Goal: Information Seeking & Learning: Check status

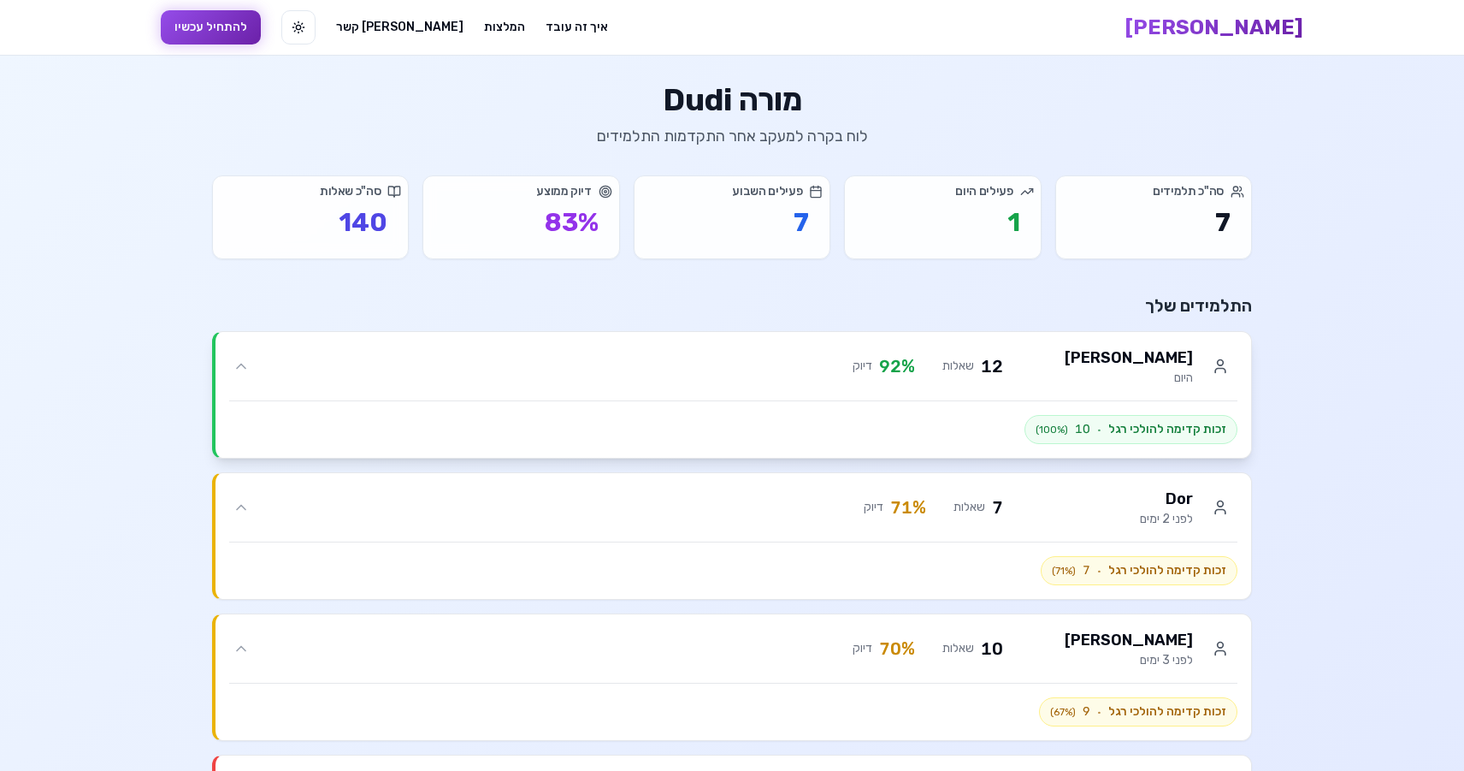
click at [317, 379] on div "Maya roz היום 12 שאלות 92 % דיוק" at bounding box center [745, 365] width 984 height 41
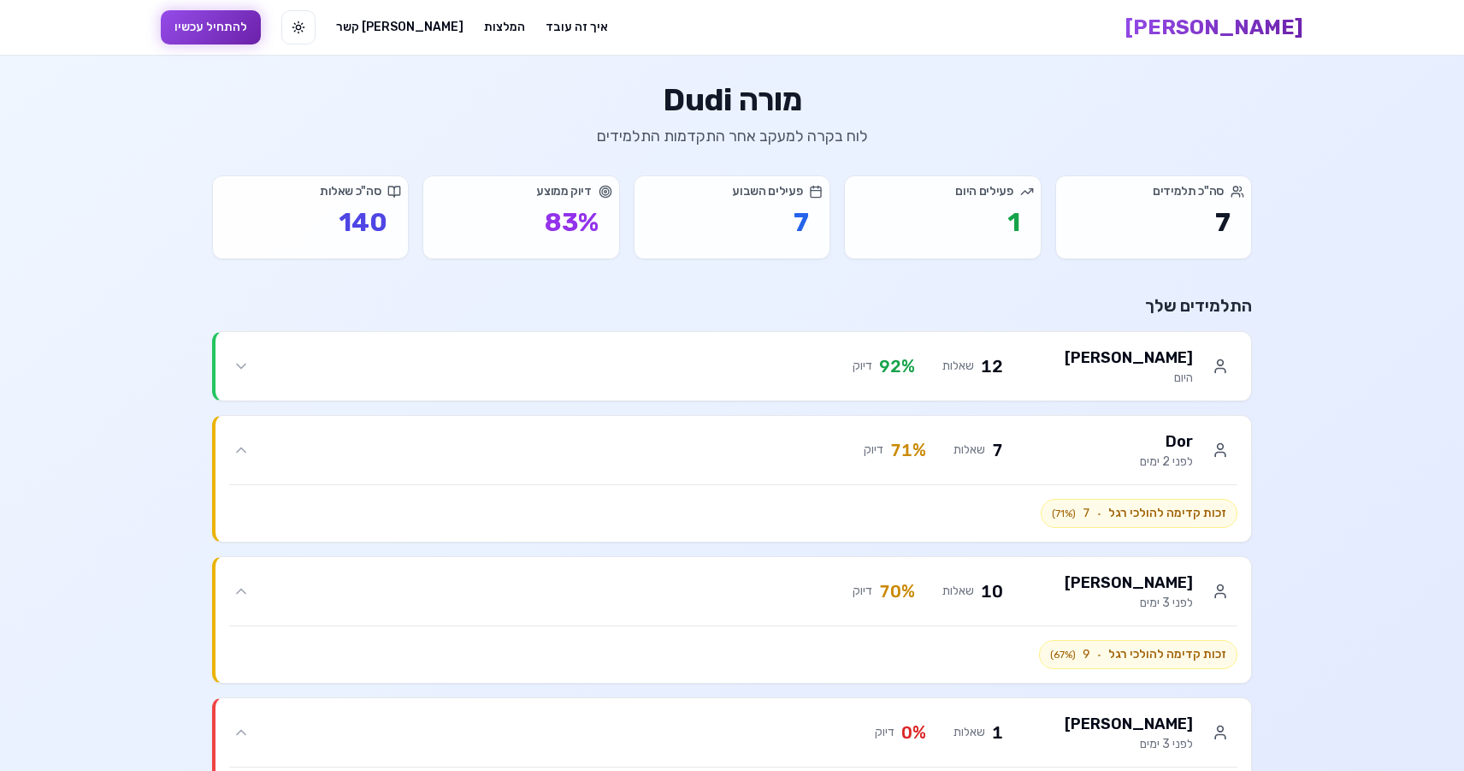
click at [523, 227] on p "83 %" at bounding box center [521, 222] width 154 height 31
click at [658, 227] on p "7" at bounding box center [732, 222] width 154 height 31
click at [965, 364] on span "שאלות" at bounding box center [958, 365] width 32 height 17
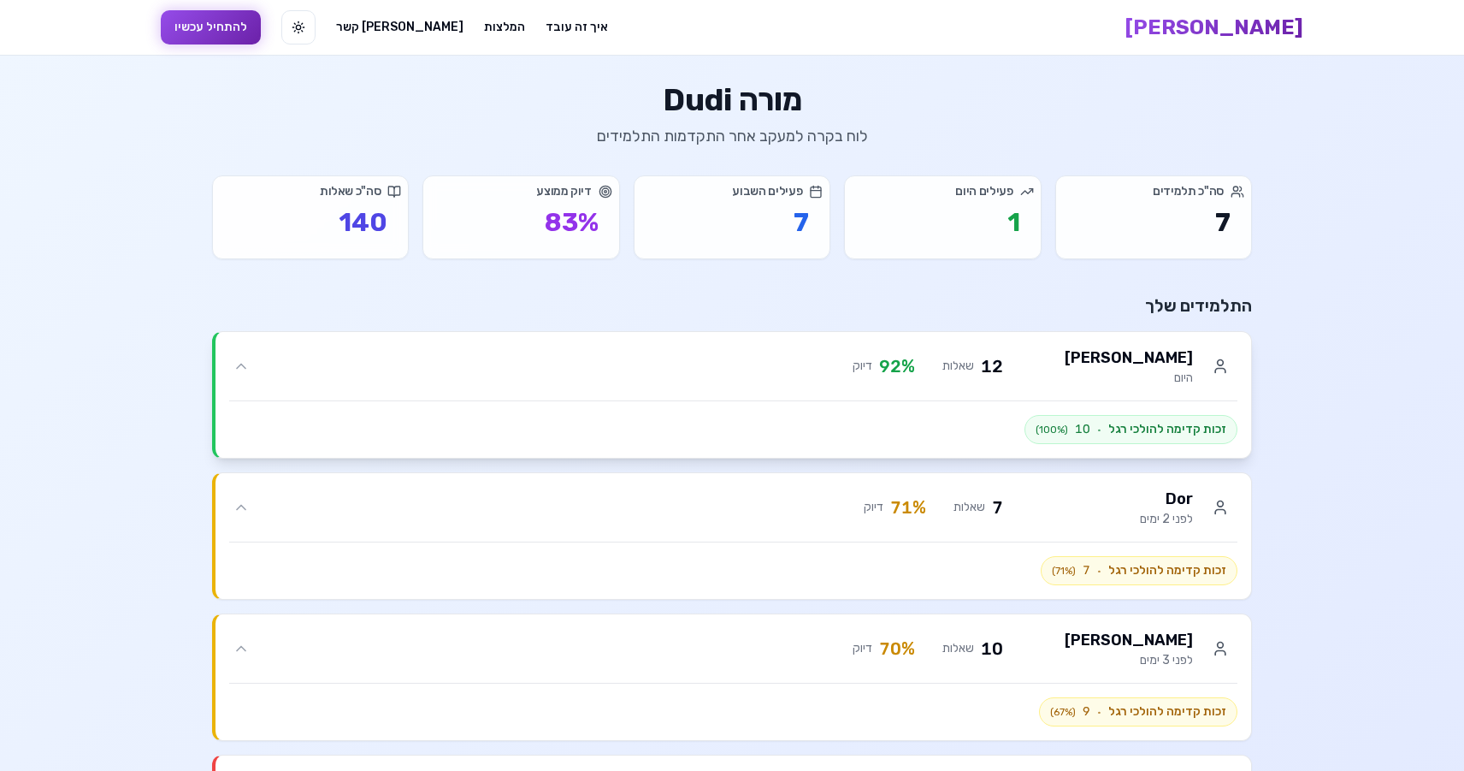
click at [1155, 434] on span "זכות קדימה להולכי רגל" at bounding box center [1167, 429] width 118 height 17
click at [858, 174] on div "מורה Dudi לוח בקרה למעקב אחר התקדמות התלמידים סה"כ תלמידים תלמידים 7 פעילים היו…" at bounding box center [732, 729] width 1095 height 1292
click at [618, 176] on div "סה"כ תלמידים תלמידים 7 פעילים היום היום 1 פעילים השבוע השבוע 7 דיוק ממוצע דיוק …" at bounding box center [732, 217] width 1040 height 84
click at [376, 233] on p "140" at bounding box center [310, 222] width 154 height 31
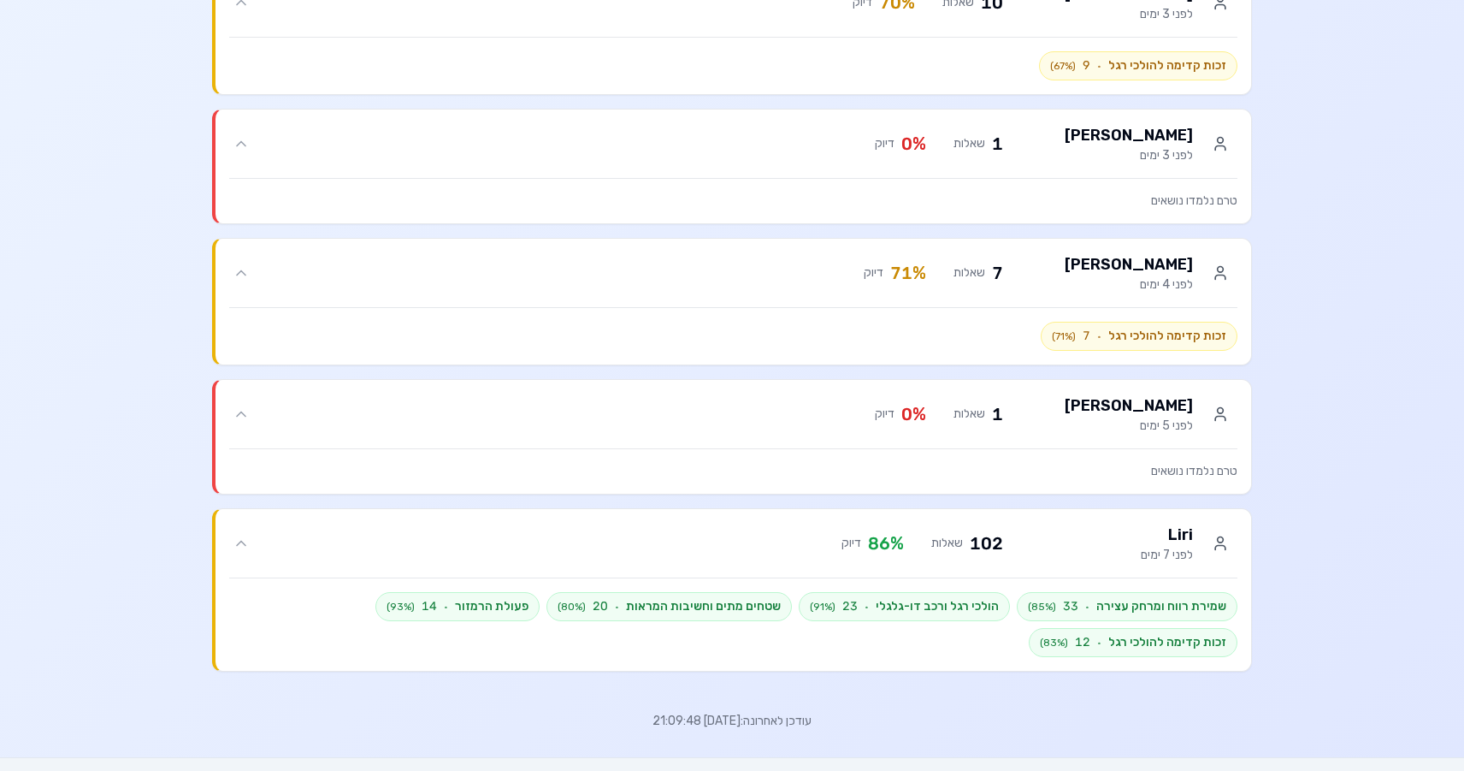
scroll to position [655, 0]
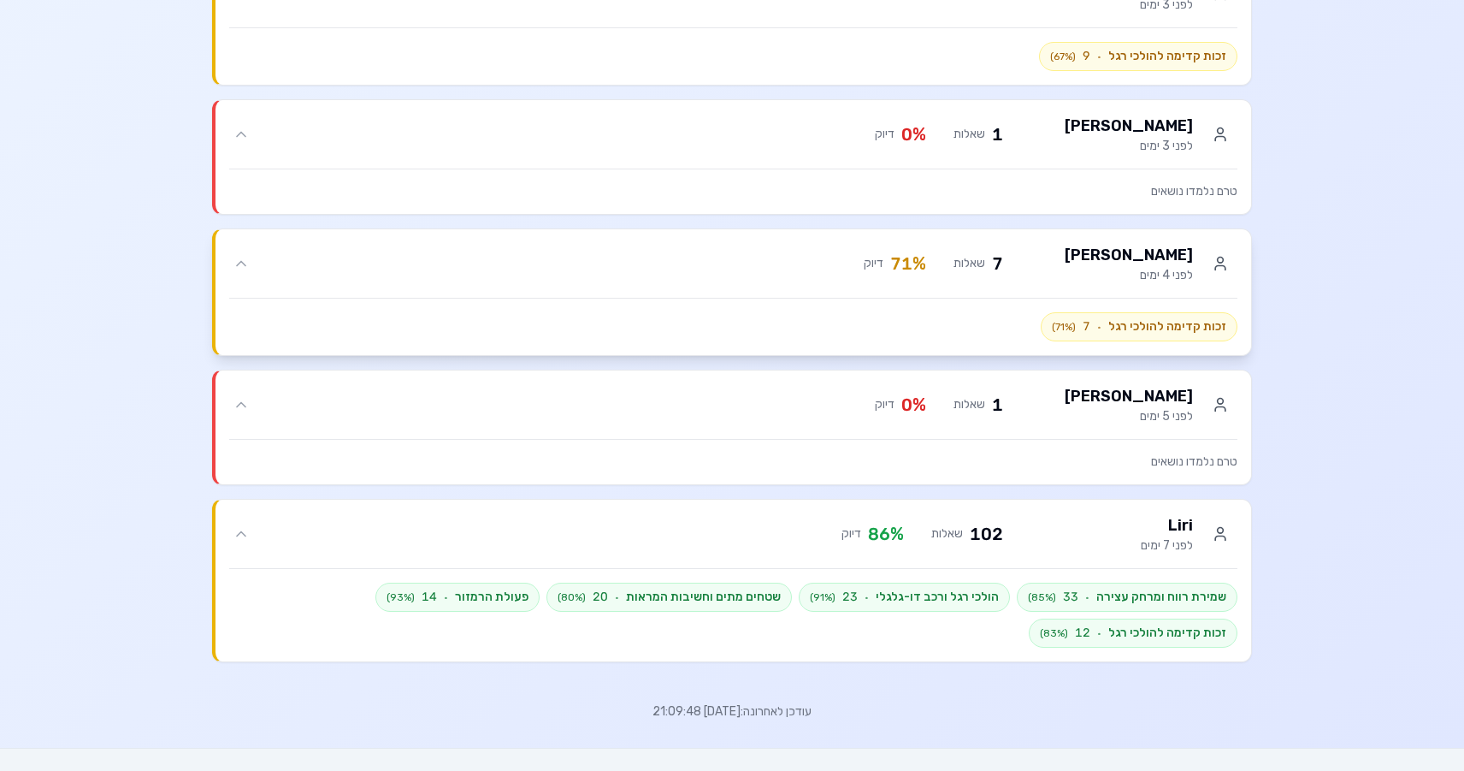
click at [679, 316] on div "זכות קדימה להולכי רגל · 7 ( 71 %)" at bounding box center [733, 326] width 1008 height 29
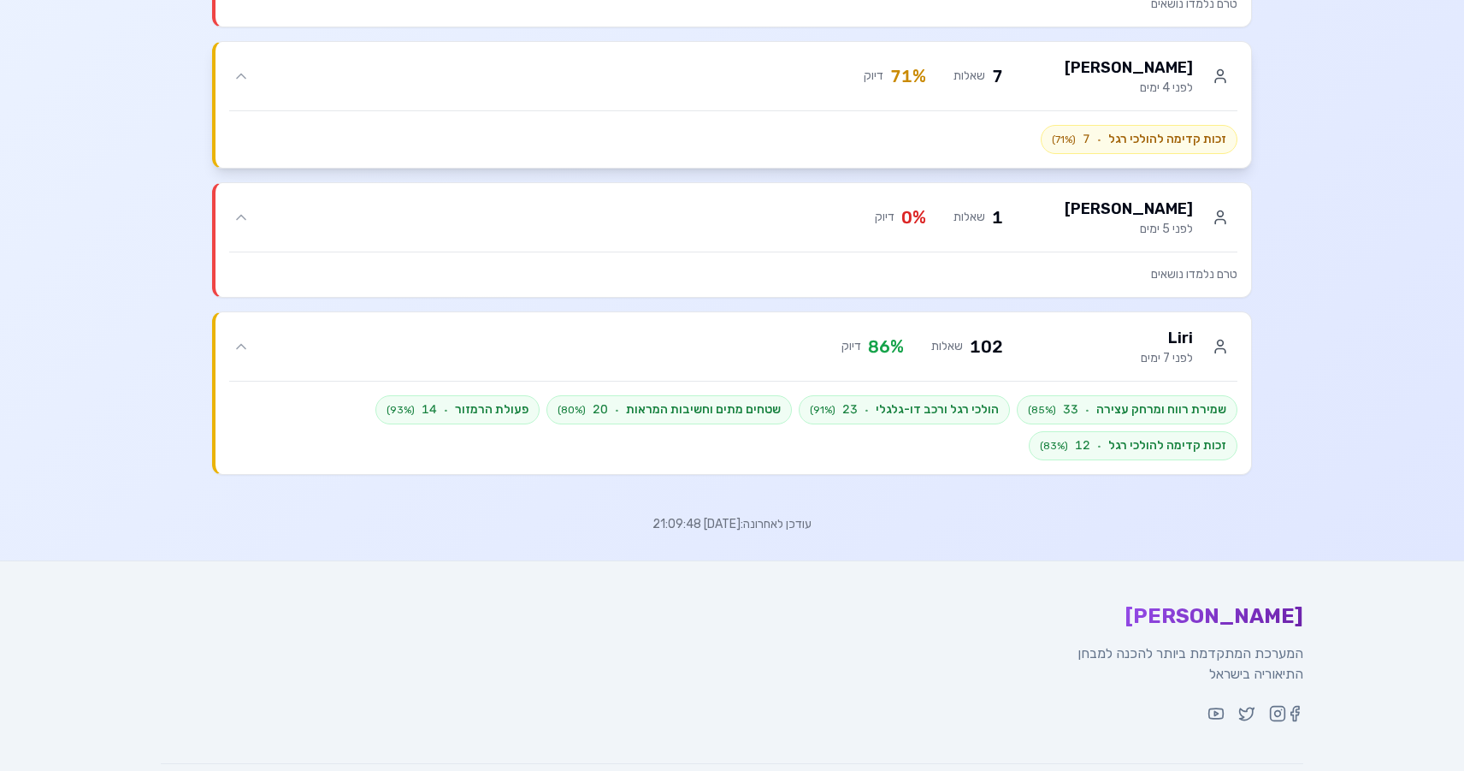
scroll to position [945, 0]
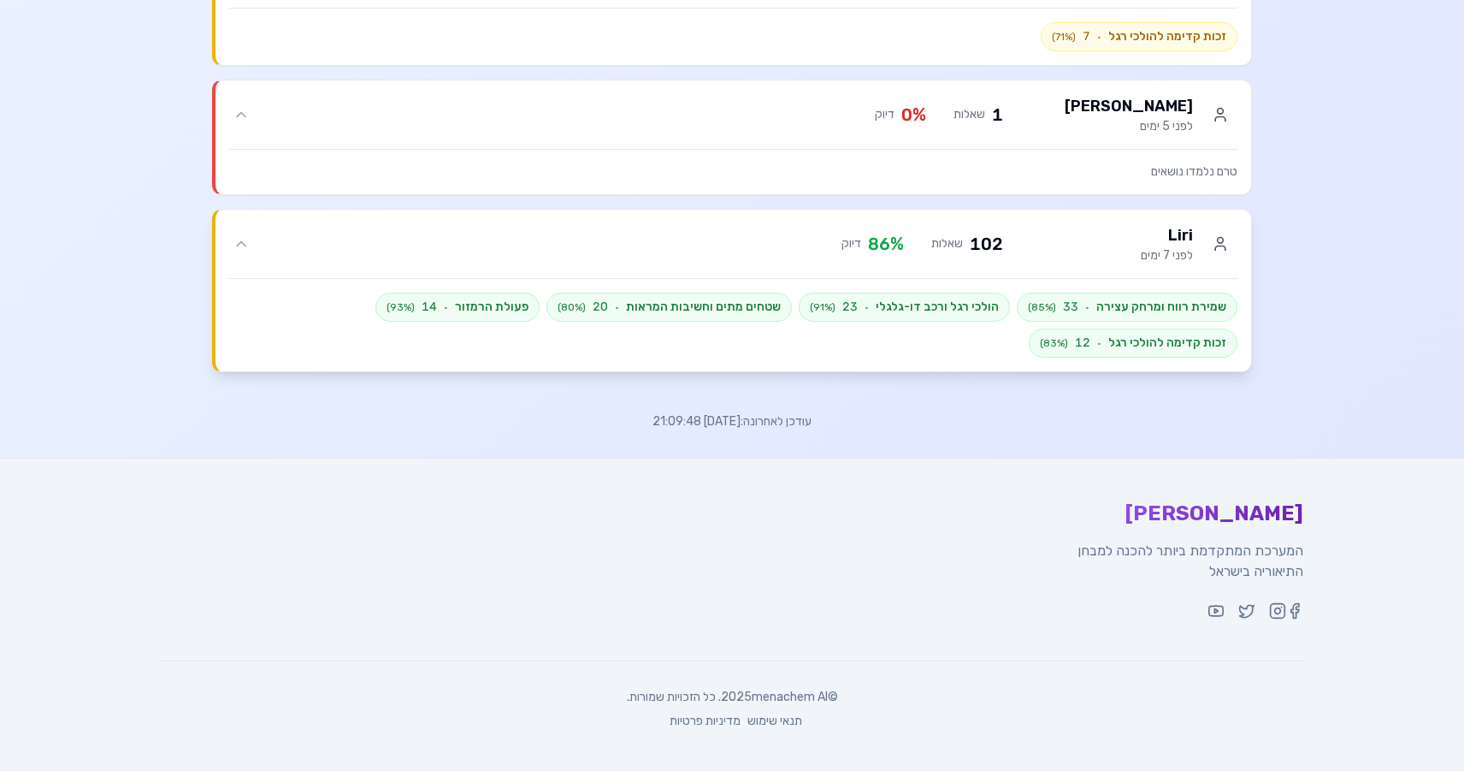
click at [987, 235] on span "102" at bounding box center [986, 244] width 33 height 24
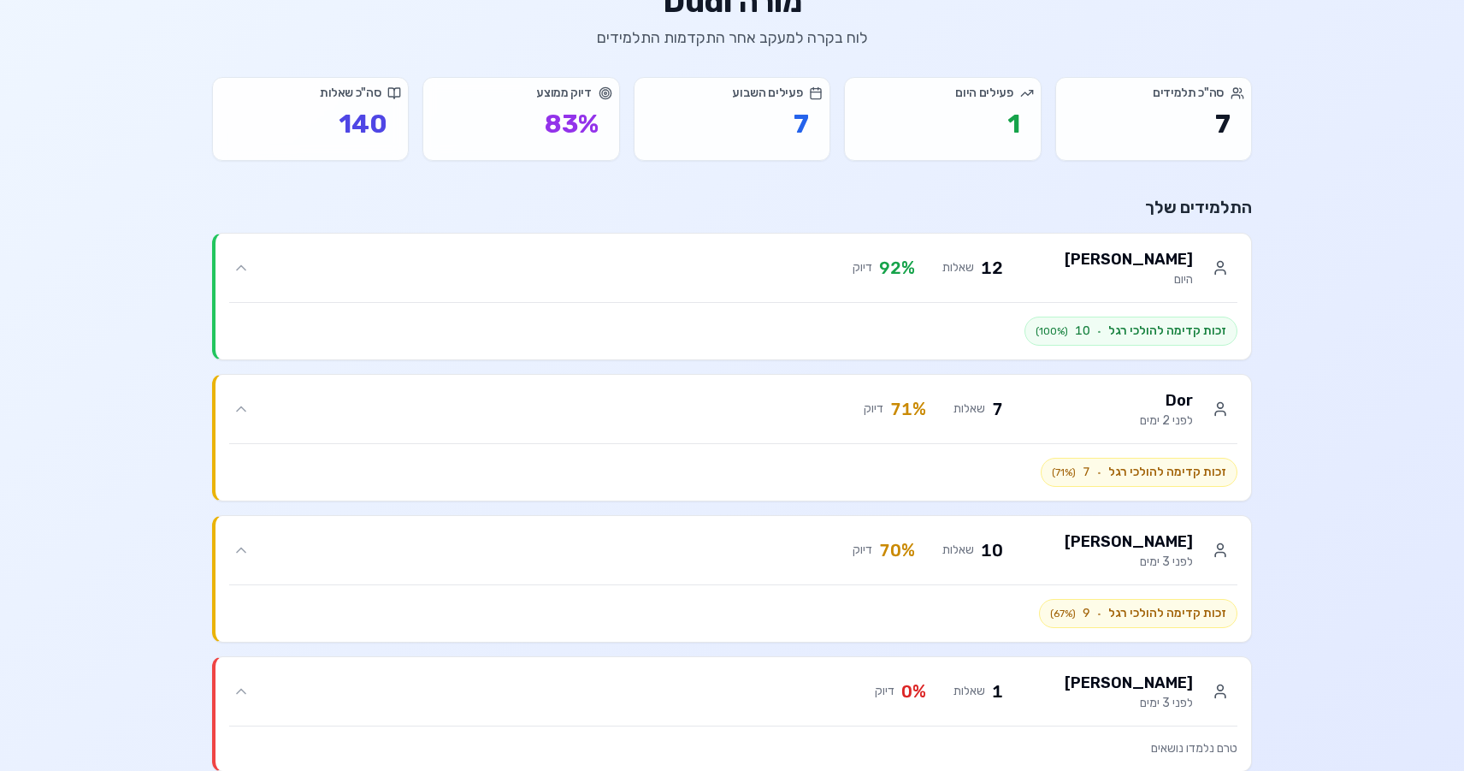
scroll to position [0, 0]
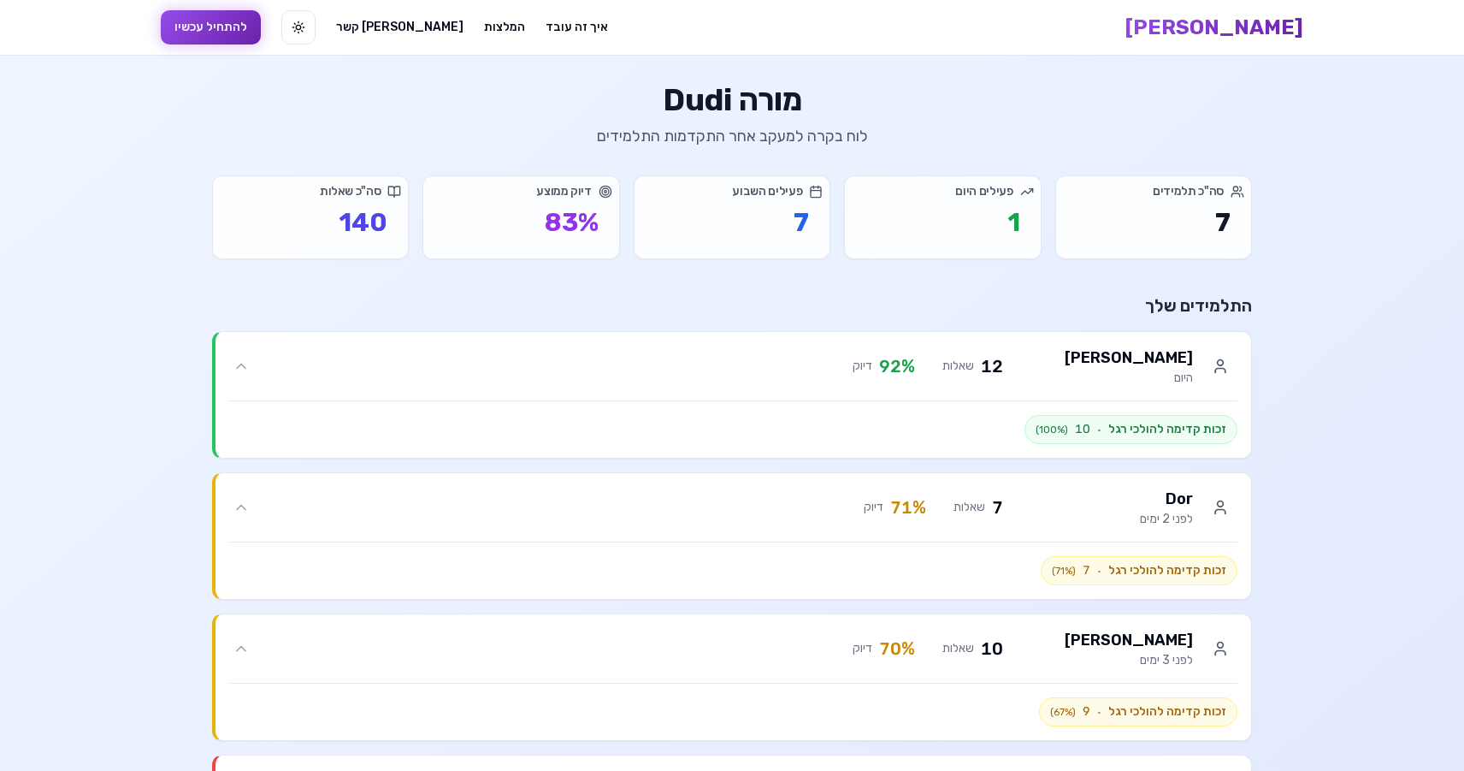
click at [997, 204] on div "פעילים היום היום" at bounding box center [942, 191] width 195 height 31
click at [1013, 196] on div "פעילים היום היום" at bounding box center [942, 191] width 181 height 17
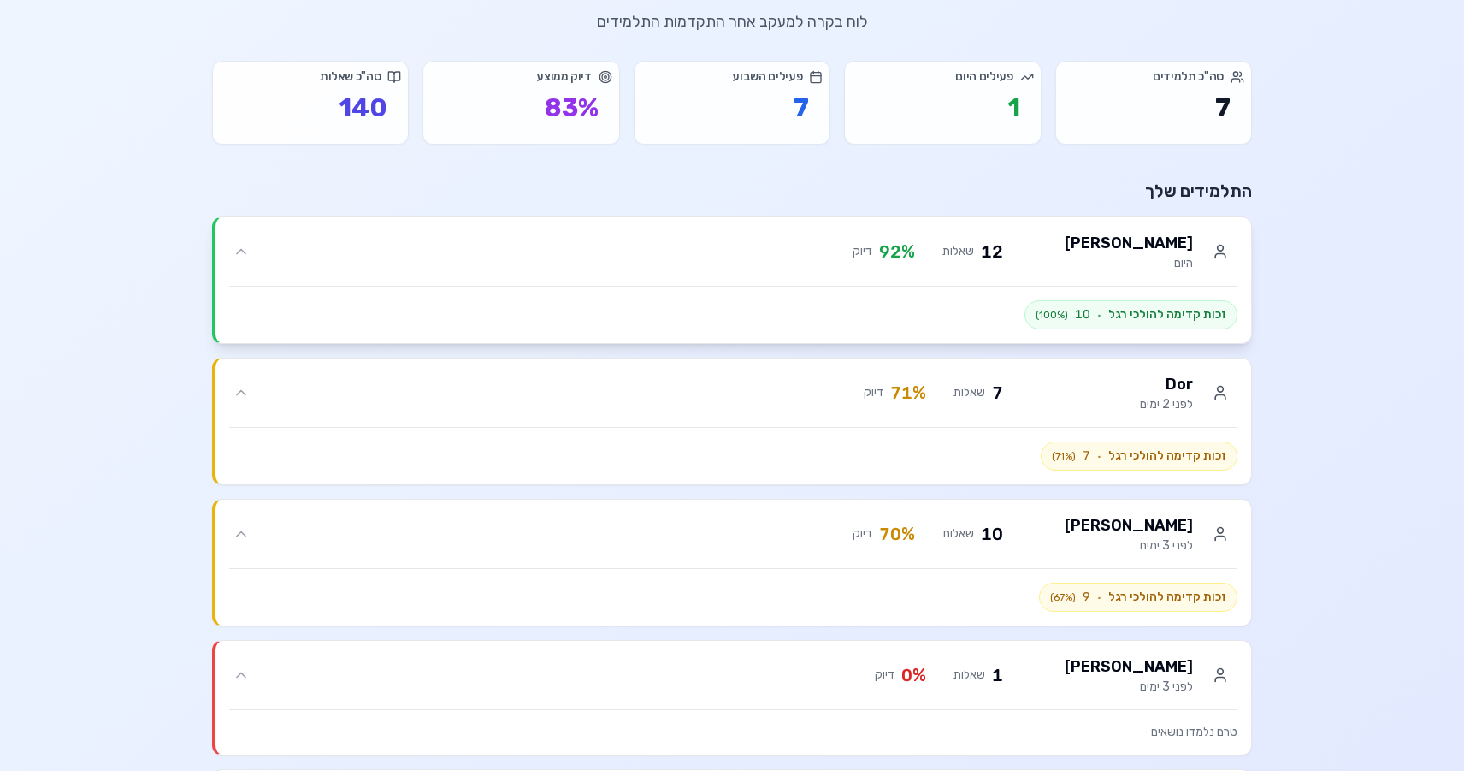
scroll to position [105, 0]
